Goal: Information Seeking & Learning: Learn about a topic

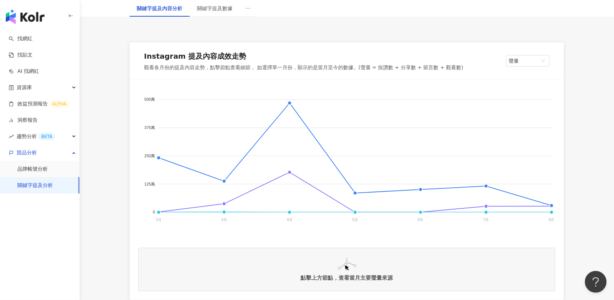
scroll to position [102, 0]
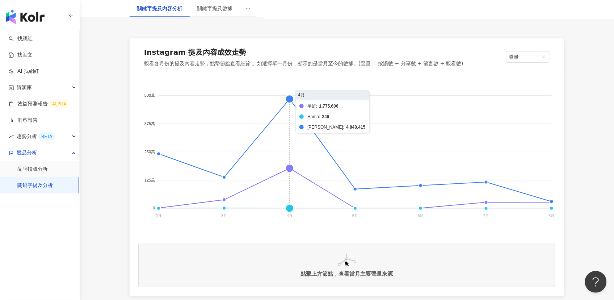
click at [289, 208] on foreignobject "爭鮮 [PERSON_NAME]" at bounding box center [346, 157] width 417 height 145
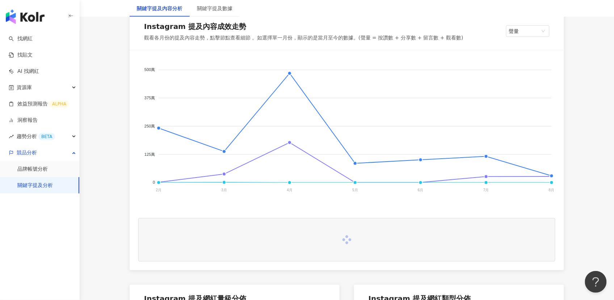
scroll to position [144, 0]
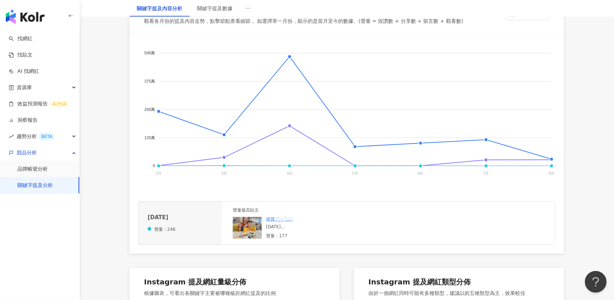
click at [245, 224] on img at bounding box center [247, 228] width 29 height 22
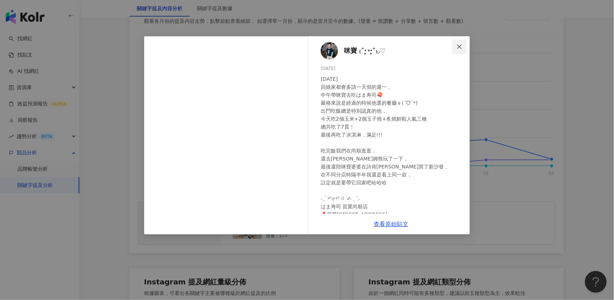
click at [458, 47] on icon "close" at bounding box center [460, 47] width 6 height 6
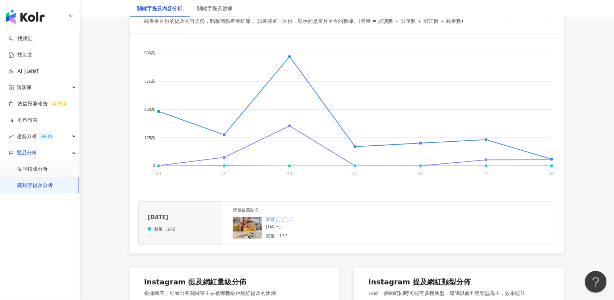
click at [355, 167] on foreignobject "爭鮮 [PERSON_NAME]" at bounding box center [346, 114] width 417 height 145
click at [355, 165] on foreignobject "爭鮮 [PERSON_NAME]" at bounding box center [346, 114] width 417 height 145
click at [239, 228] on img at bounding box center [247, 228] width 29 height 22
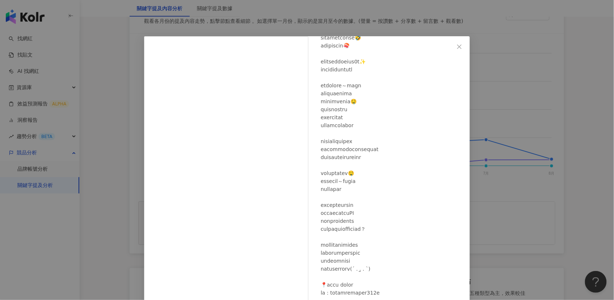
scroll to position [53, 0]
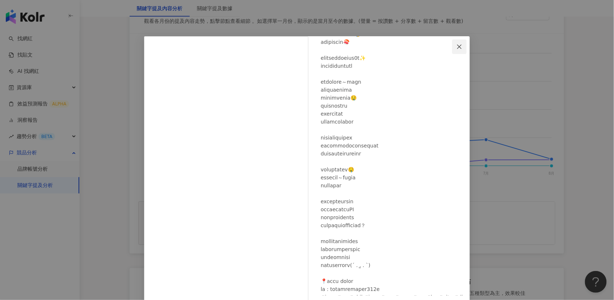
click at [459, 44] on icon "close" at bounding box center [460, 47] width 6 height 6
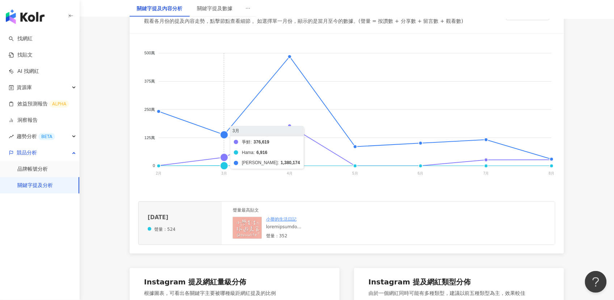
click at [222, 165] on foreignobject "爭鮮 [PERSON_NAME]" at bounding box center [346, 114] width 417 height 145
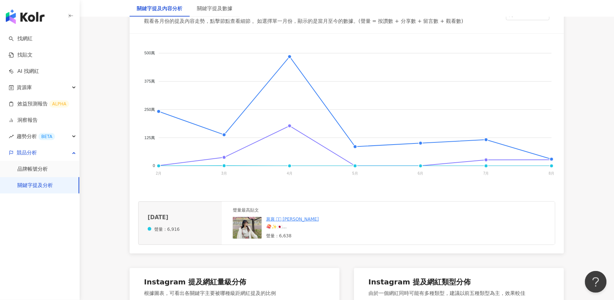
click at [252, 229] on img at bounding box center [247, 228] width 29 height 22
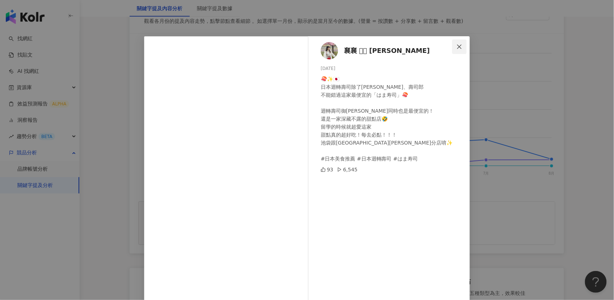
click at [454, 46] on span "Close" at bounding box center [459, 47] width 14 height 6
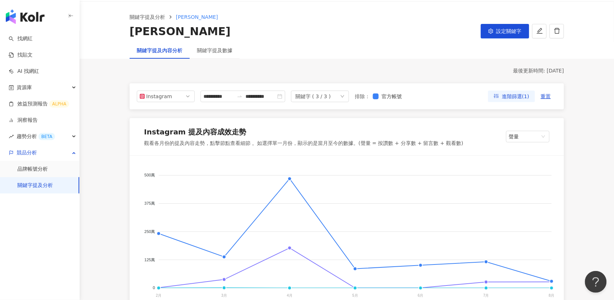
scroll to position [0, 0]
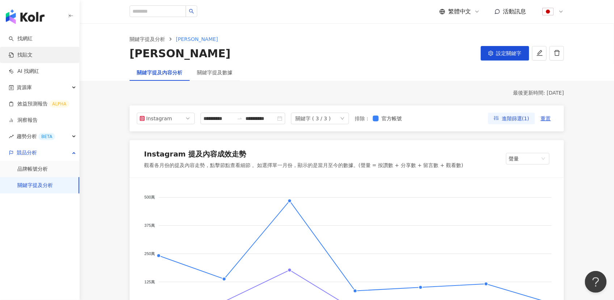
click at [31, 55] on link "找貼文" at bounding box center [21, 54] width 24 height 7
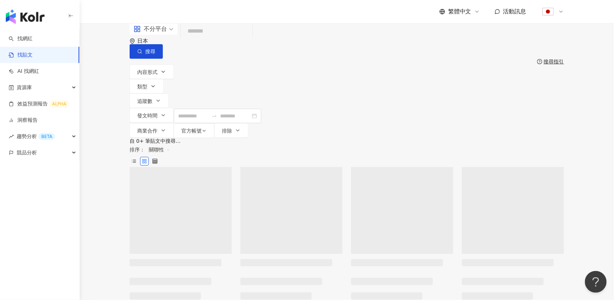
click at [250, 39] on input "search" at bounding box center [217, 32] width 66 height 16
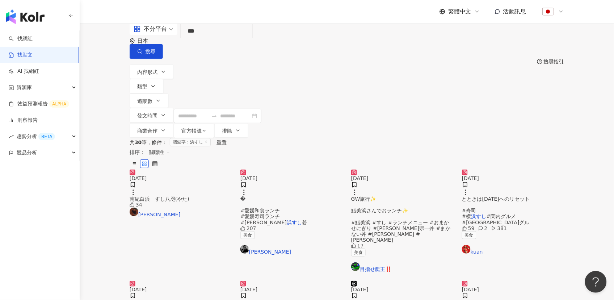
drag, startPoint x: 196, startPoint y: 43, endPoint x: 208, endPoint y: 43, distance: 11.6
click at [208, 39] on input "***" at bounding box center [217, 32] width 66 height 16
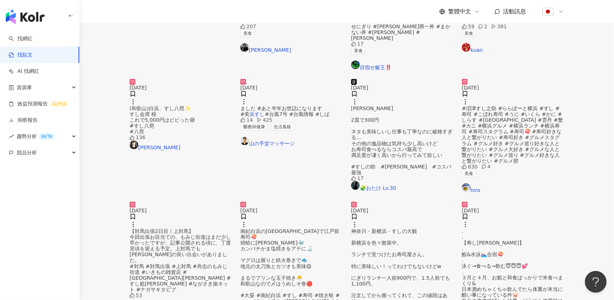
scroll to position [294, 0]
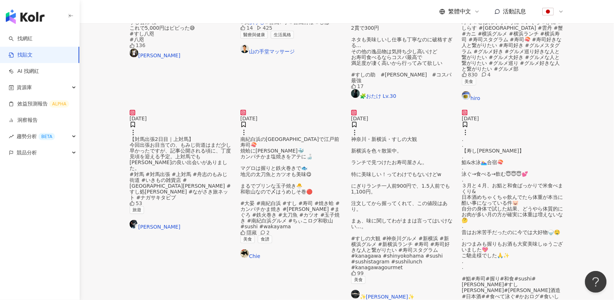
click at [158, 110] on img at bounding box center [181, 110] width 102 height 0
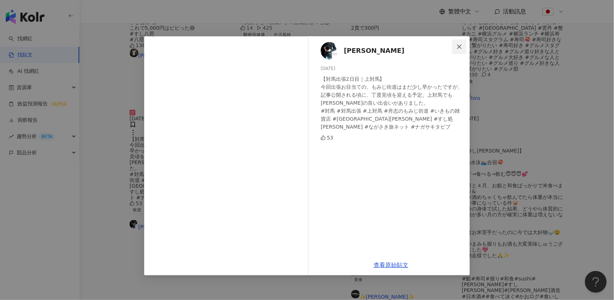
click at [460, 46] on icon "close" at bounding box center [459, 46] width 4 height 4
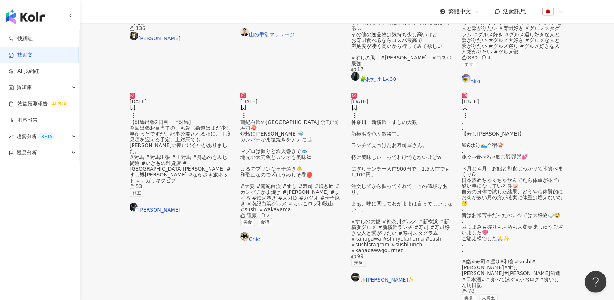
scroll to position [335, 0]
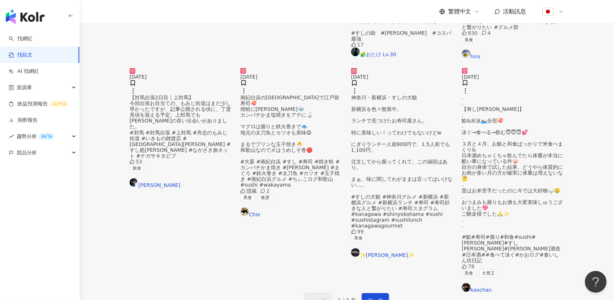
click at [397, 68] on img at bounding box center [402, 68] width 102 height 0
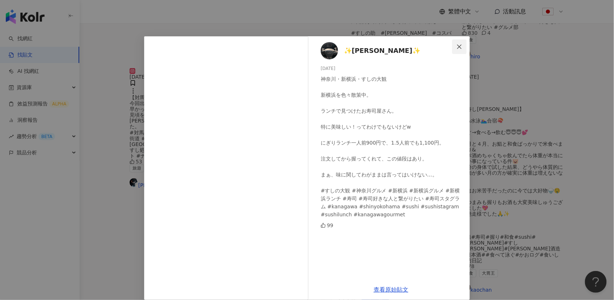
click at [459, 45] on icon "close" at bounding box center [460, 47] width 6 height 6
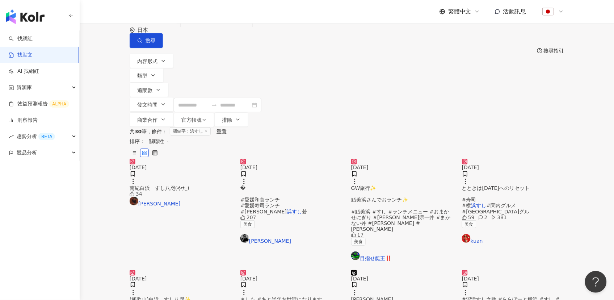
scroll to position [0, 0]
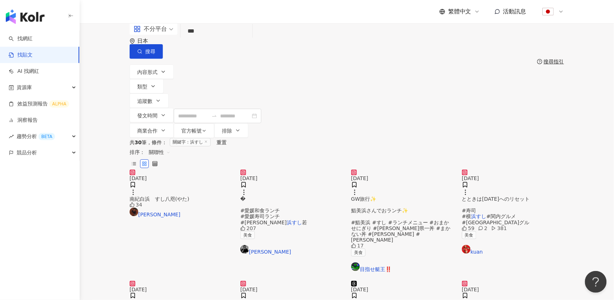
click at [231, 39] on input "***" at bounding box center [217, 32] width 66 height 16
type input "*"
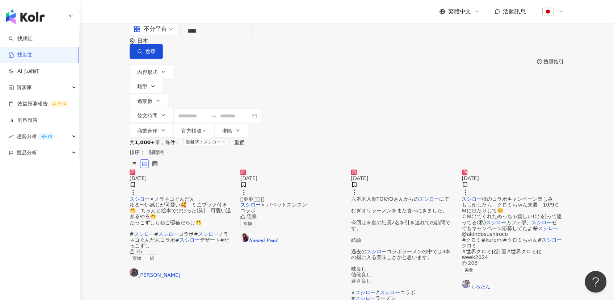
click at [208, 39] on input "****" at bounding box center [217, 32] width 66 height 16
click at [155, 41] on div "日本" at bounding box center [146, 41] width 18 height 6
click at [455, 84] on div "台灣" at bounding box center [450, 80] width 10 height 8
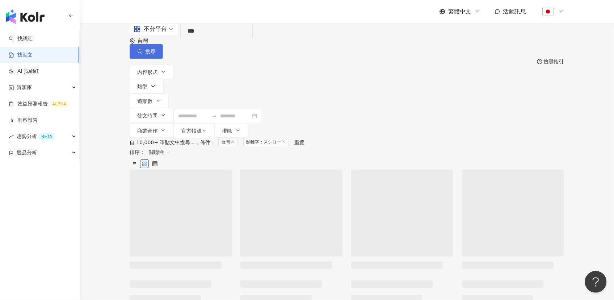
click at [163, 46] on button "搜尋" at bounding box center [146, 51] width 33 height 14
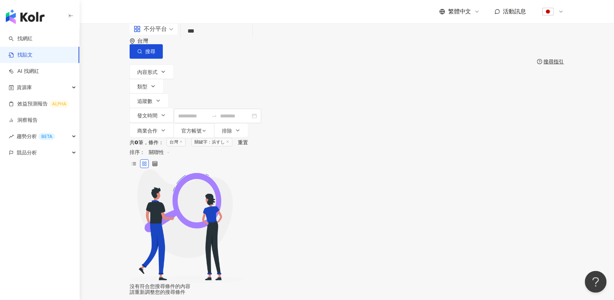
click at [216, 39] on input "***" at bounding box center [217, 32] width 66 height 16
type input "*"
type input "*********"
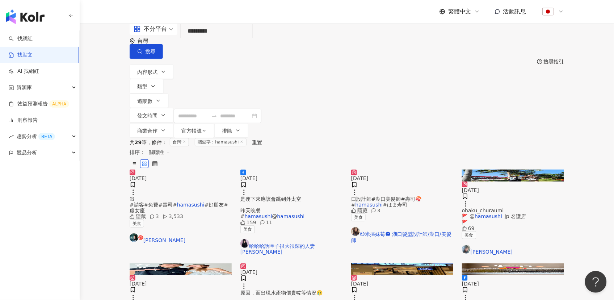
click at [280, 170] on img at bounding box center [292, 170] width 102 height 0
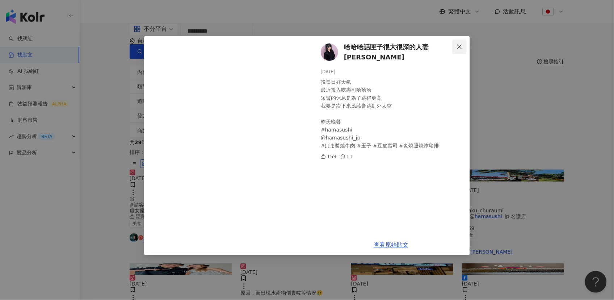
click at [461, 45] on icon "close" at bounding box center [459, 46] width 4 height 4
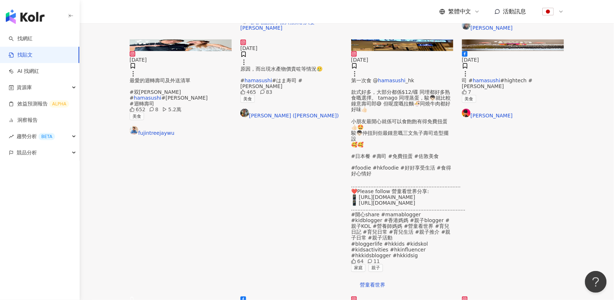
scroll to position [229, 0]
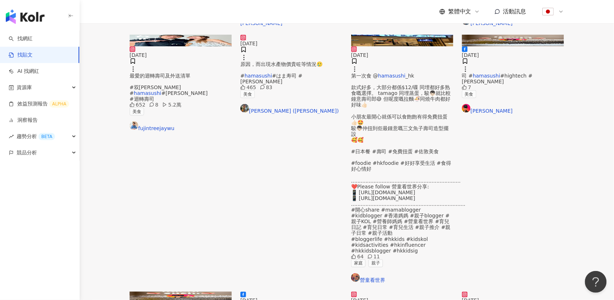
click at [273, 292] on img at bounding box center [292, 292] width 102 height 0
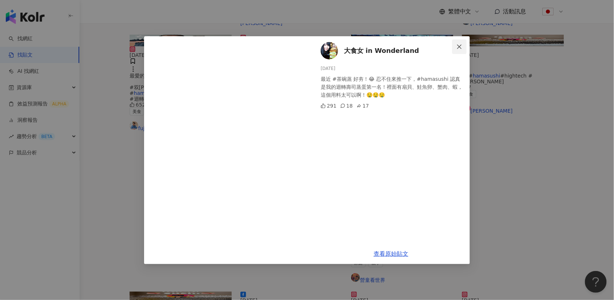
click at [457, 48] on icon "close" at bounding box center [460, 47] width 6 height 6
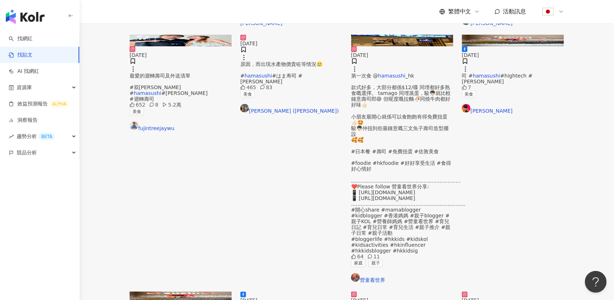
click at [531, 292] on img at bounding box center [513, 292] width 102 height 0
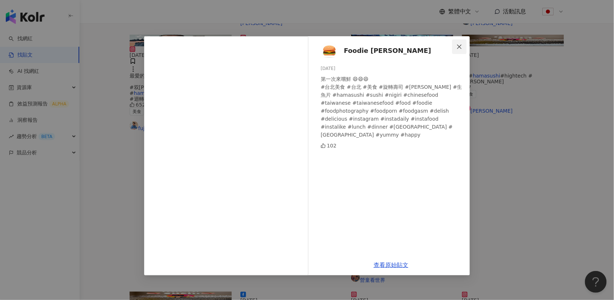
click at [459, 47] on icon "close" at bounding box center [459, 46] width 4 height 4
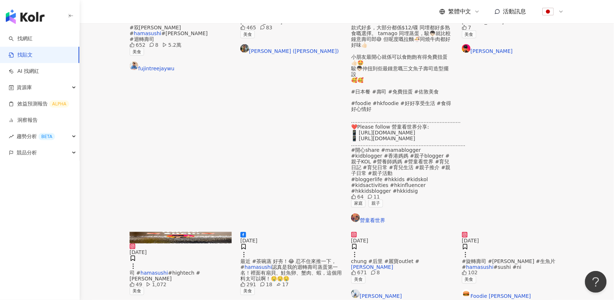
scroll to position [311, 0]
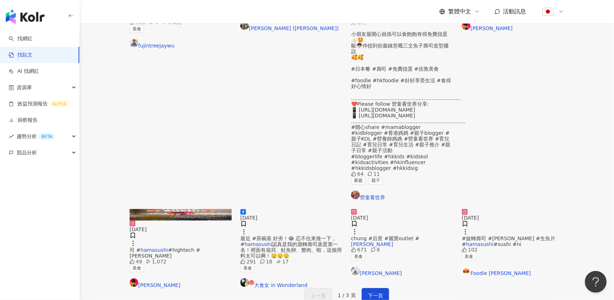
click at [168, 209] on img at bounding box center [181, 215] width 102 height 12
